Goal: Information Seeking & Learning: Learn about a topic

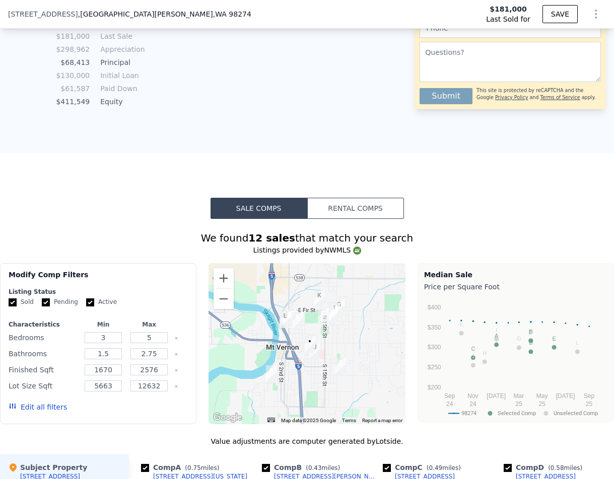
scroll to position [1171, 0]
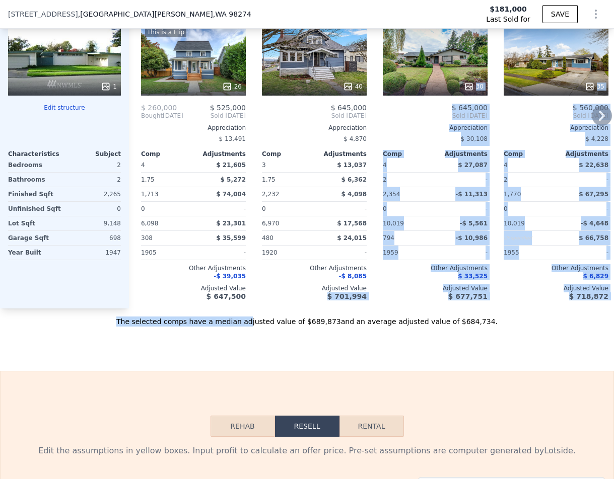
drag, startPoint x: 257, startPoint y: 324, endPoint x: 277, endPoint y: 321, distance: 19.9
click at [277, 321] on div "Value adjustments are computer generated by Lotside . Subject Property 307 S 11…" at bounding box center [307, 147] width 614 height 360
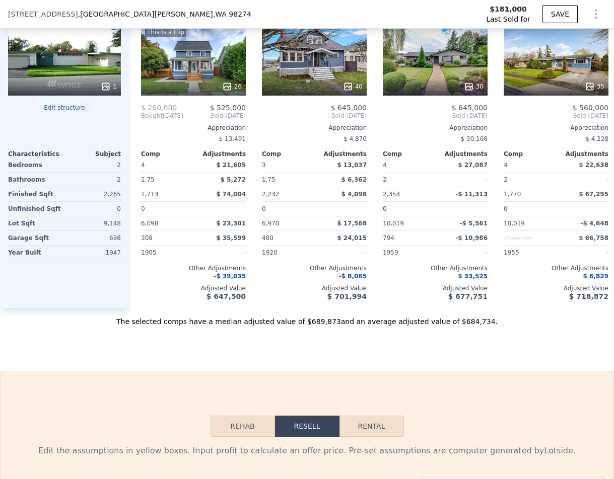
click at [268, 327] on div "The selected comps have a median adjusted value of $689,873 and an average adju…" at bounding box center [307, 318] width 614 height 18
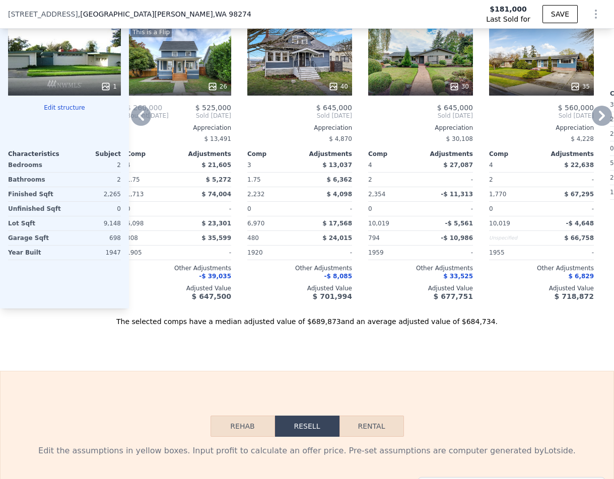
scroll to position [0, 0]
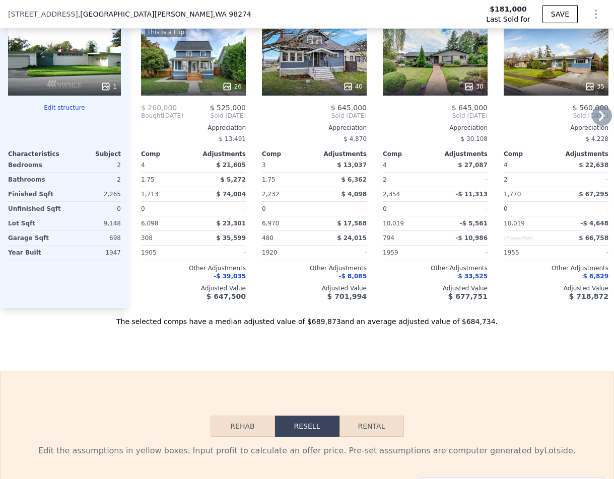
type input "$ 685,000"
type input "$ 438,332"
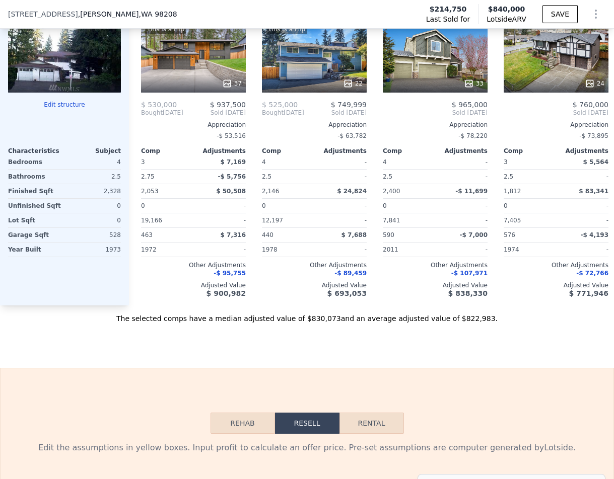
scroll to position [1019, 0]
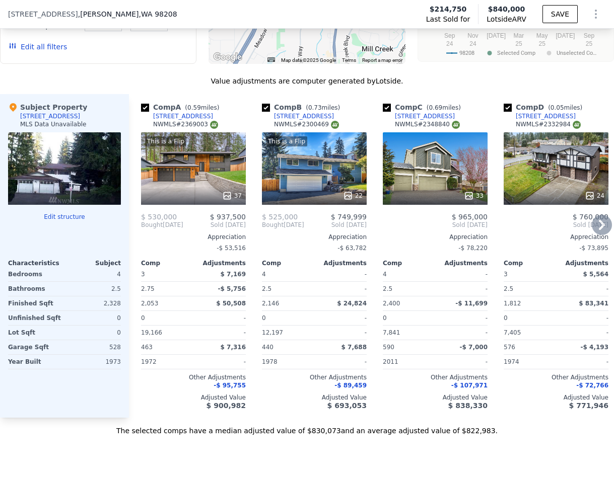
click at [240, 252] on span "-$ 53,516" at bounding box center [231, 248] width 29 height 7
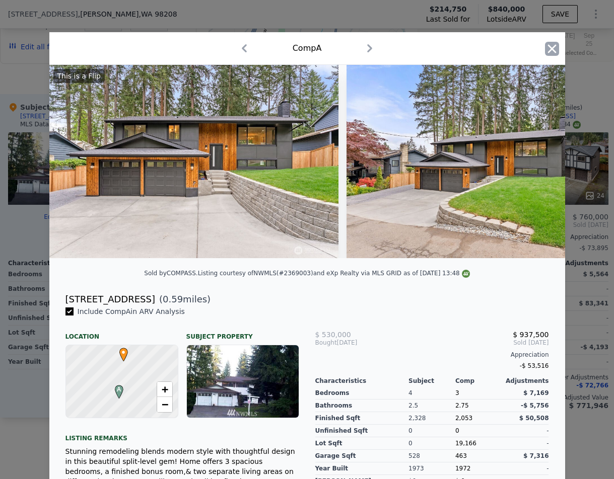
click at [552, 47] on icon "button" at bounding box center [552, 49] width 14 height 14
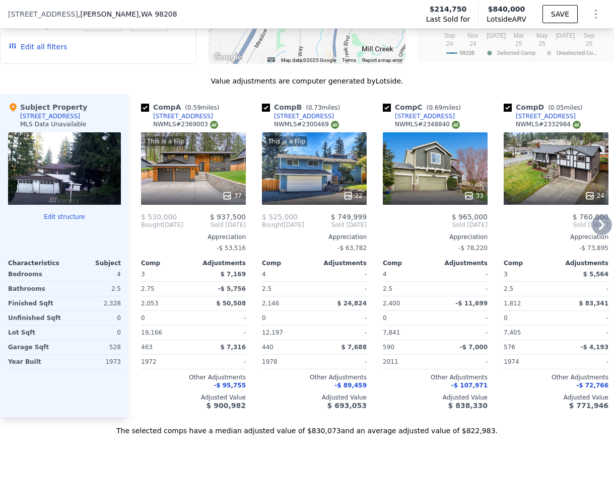
click at [267, 112] on input "checkbox" at bounding box center [266, 108] width 8 height 8
checkbox input "false"
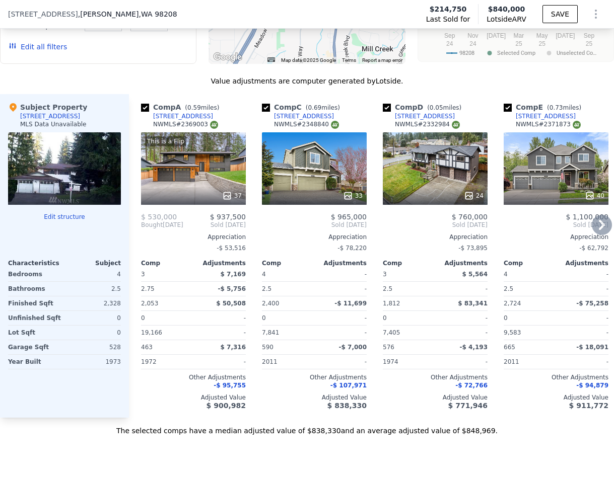
checkbox input "true"
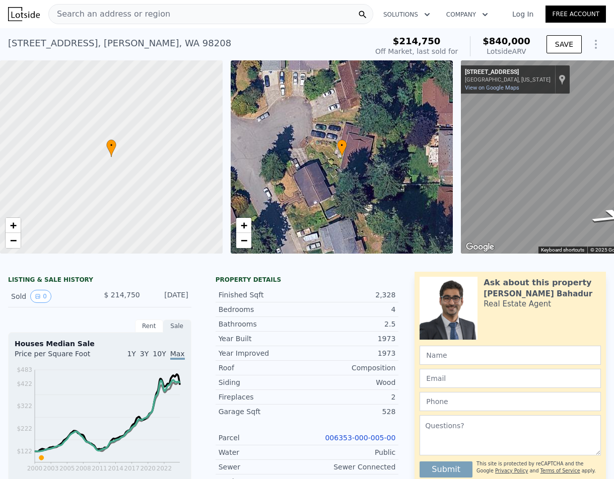
click at [167, 19] on div "Search an address or region" at bounding box center [210, 14] width 325 height 20
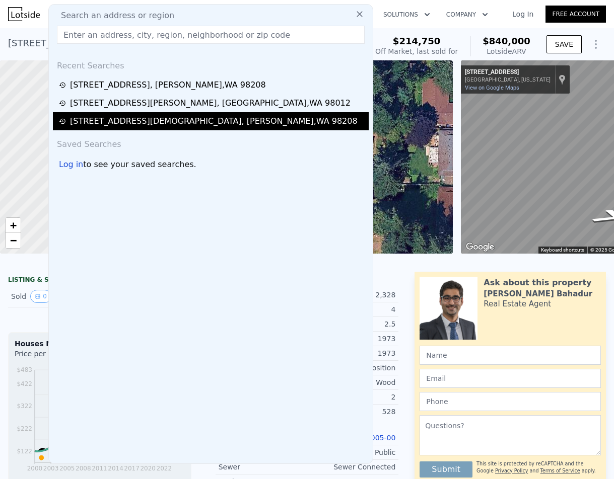
click at [155, 117] on div "331 137th St SW , Everett , WA 98208" at bounding box center [214, 121] width 288 height 12
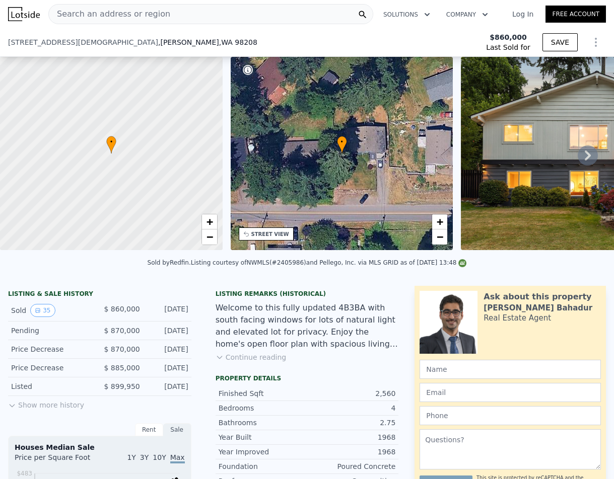
scroll to position [232, 0]
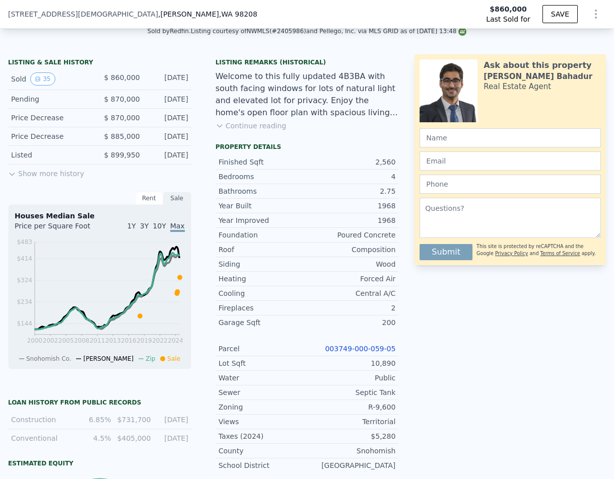
click at [30, 179] on button "Show more history" at bounding box center [46, 172] width 76 height 14
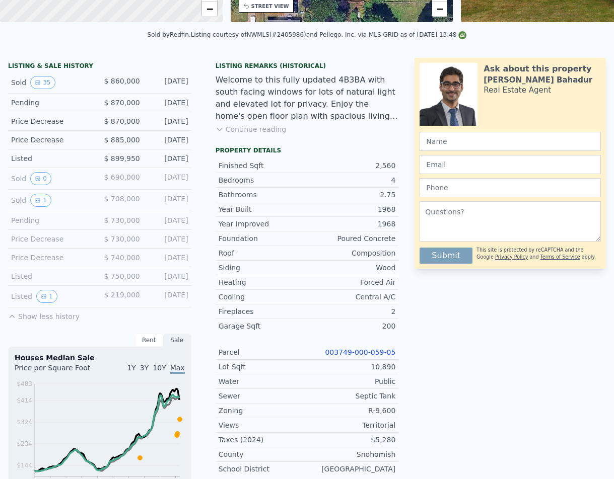
scroll to position [0, 0]
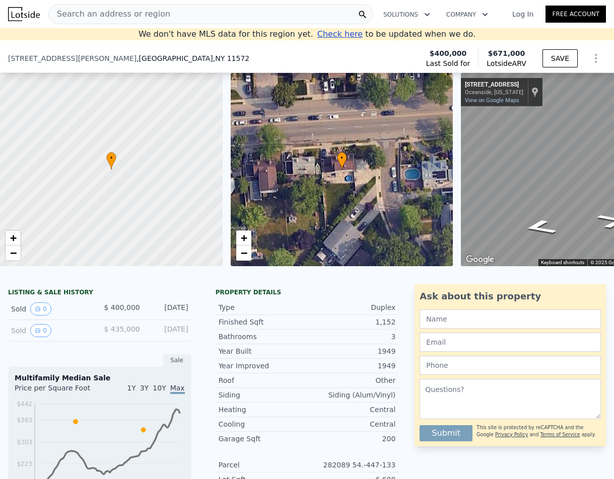
scroll to position [224, 0]
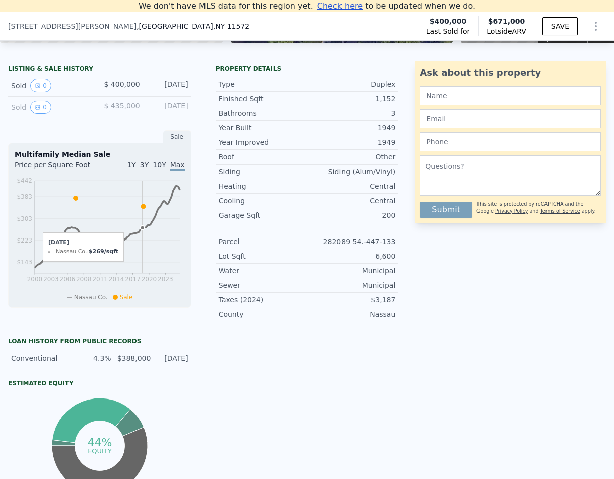
click at [143, 209] on icon at bounding box center [143, 206] width 5 height 5
click at [145, 209] on icon at bounding box center [143, 206] width 5 height 5
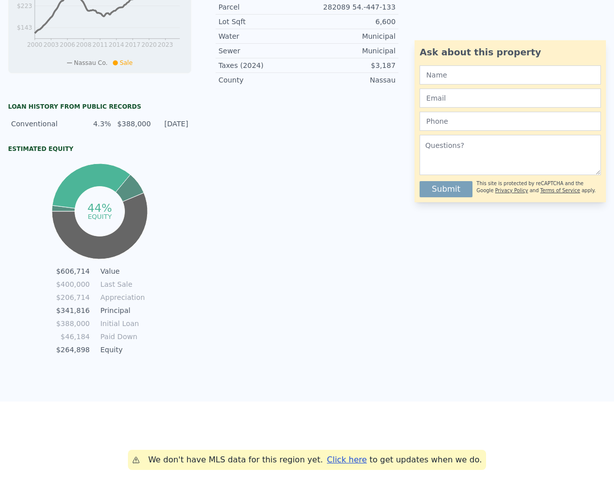
scroll to position [12, 0]
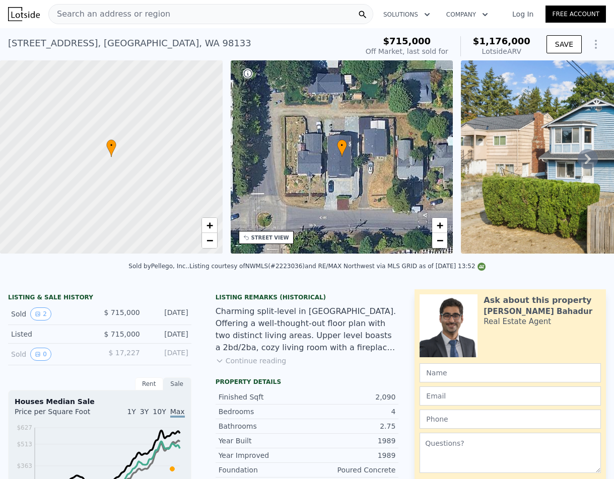
drag, startPoint x: 242, startPoint y: 266, endPoint x: 455, endPoint y: 281, distance: 214.0
click at [455, 280] on div "Sold by Pellego, Inc. . Listing courtesy of NWMLS (#2223036) and RE/MAX Northwe…" at bounding box center [307, 269] width 614 height 24
drag, startPoint x: 391, startPoint y: 310, endPoint x: 296, endPoint y: 312, distance: 95.2
click at [379, 314] on div "Listing Remarks (Historical) Charming split-level in [GEOGRAPHIC_DATA]. Offerin…" at bounding box center [306, 334] width 199 height 81
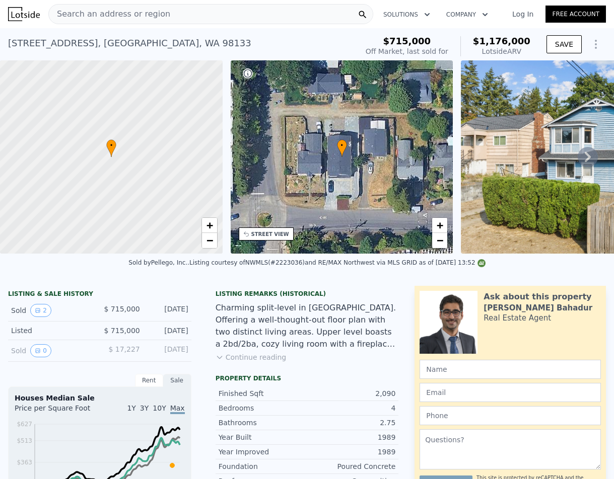
click at [183, 13] on div "Search an address or region" at bounding box center [210, 14] width 325 height 20
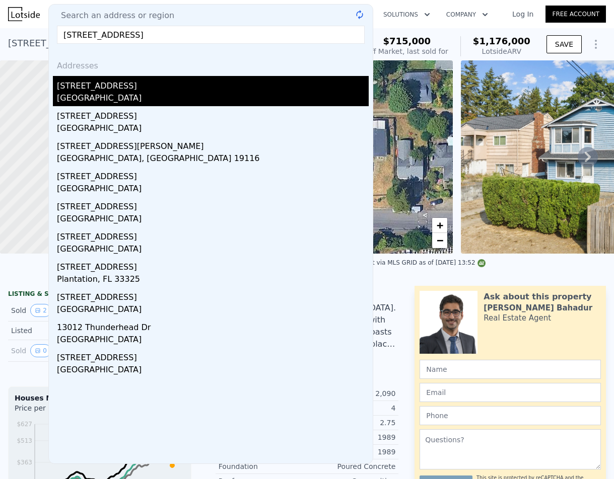
type input "[STREET_ADDRESS]"
drag, startPoint x: 75, startPoint y: 87, endPoint x: 81, endPoint y: 64, distance: 23.3
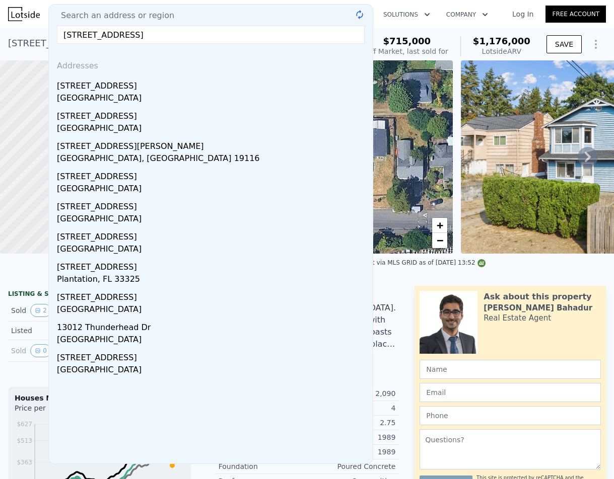
click at [76, 87] on div "[STREET_ADDRESS]" at bounding box center [213, 84] width 312 height 16
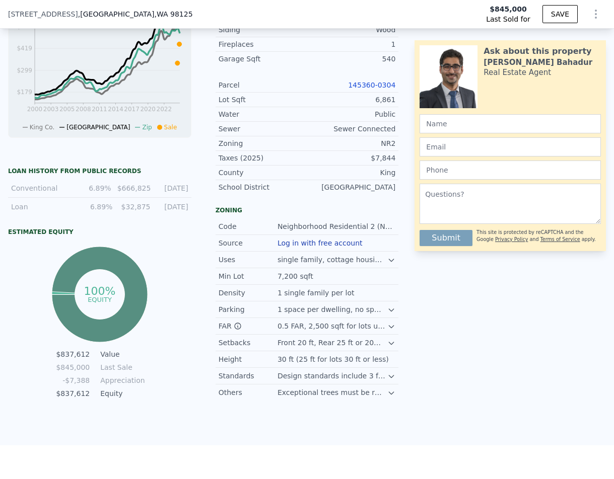
scroll to position [232, 0]
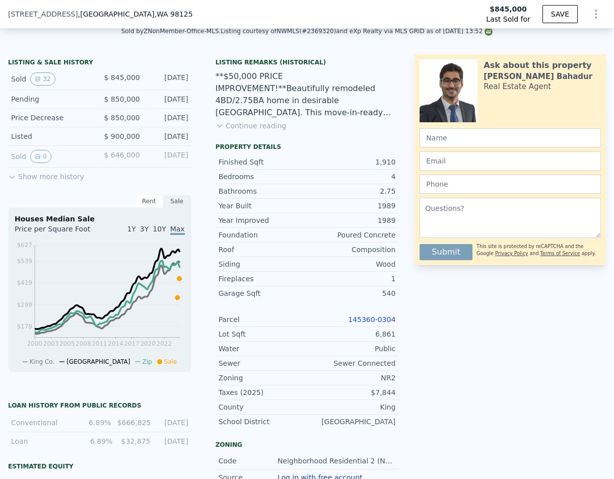
click at [25, 182] on button "Show more history" at bounding box center [46, 175] width 76 height 14
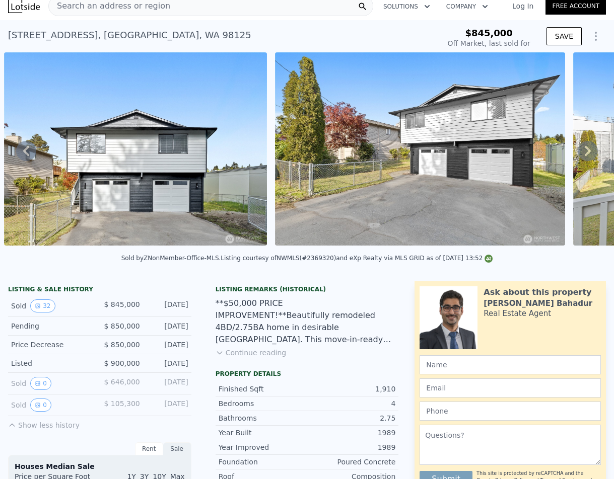
scroll to position [4, 0]
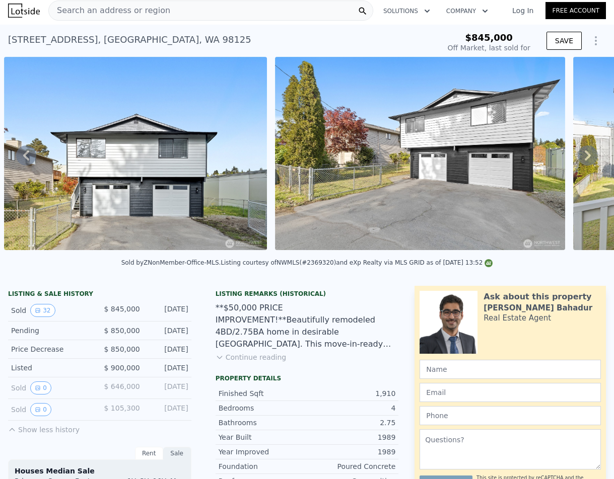
type input "$ 1,018,000"
type input "$ 39,192"
